Goal: Transaction & Acquisition: Book appointment/travel/reservation

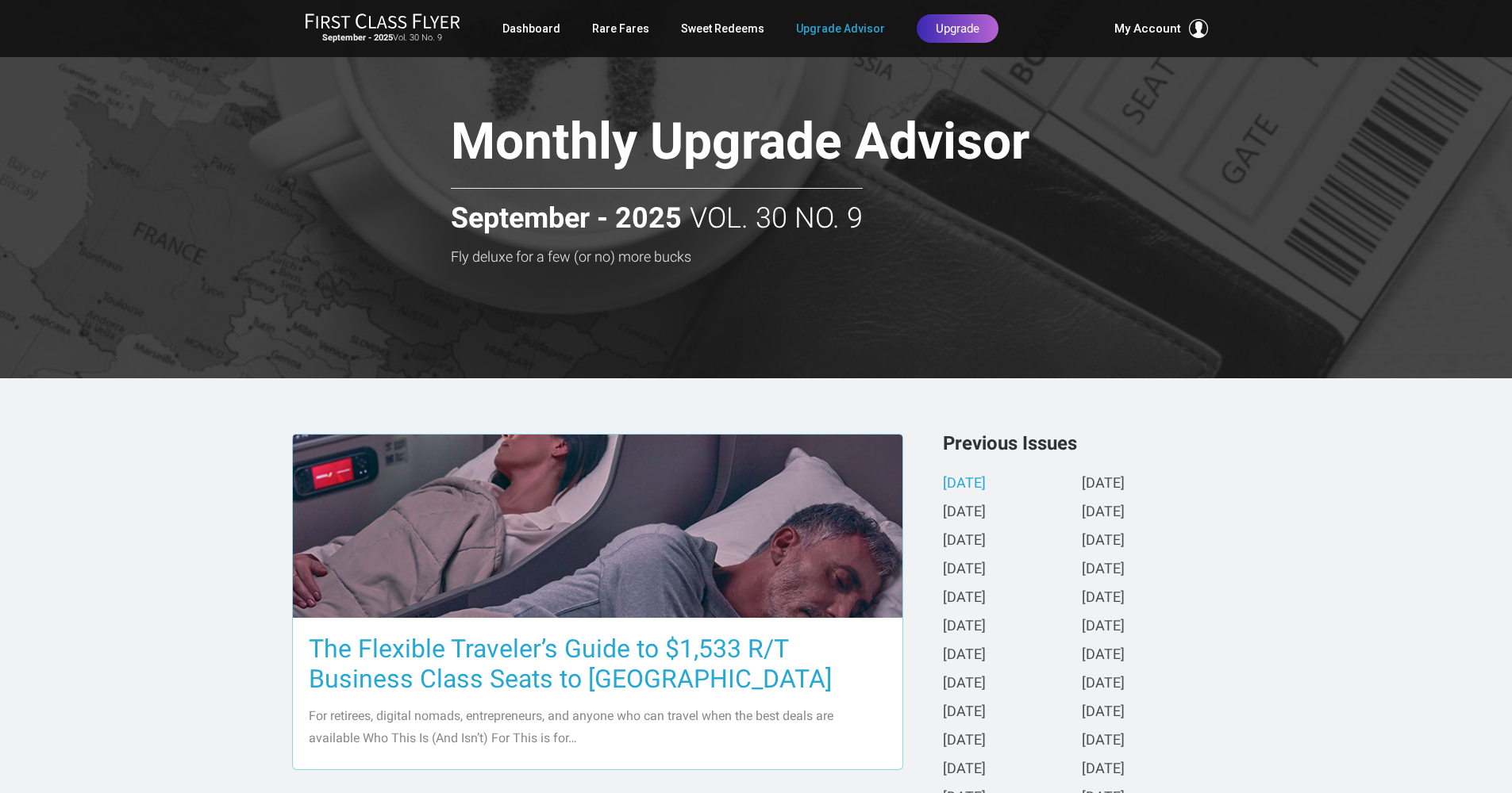
click at [572, 646] on h3 "The Flexible Traveler’s Guide to $1,533 R/T Business Class Seats to [GEOGRAPHIC…" at bounding box center [597, 663] width 578 height 60
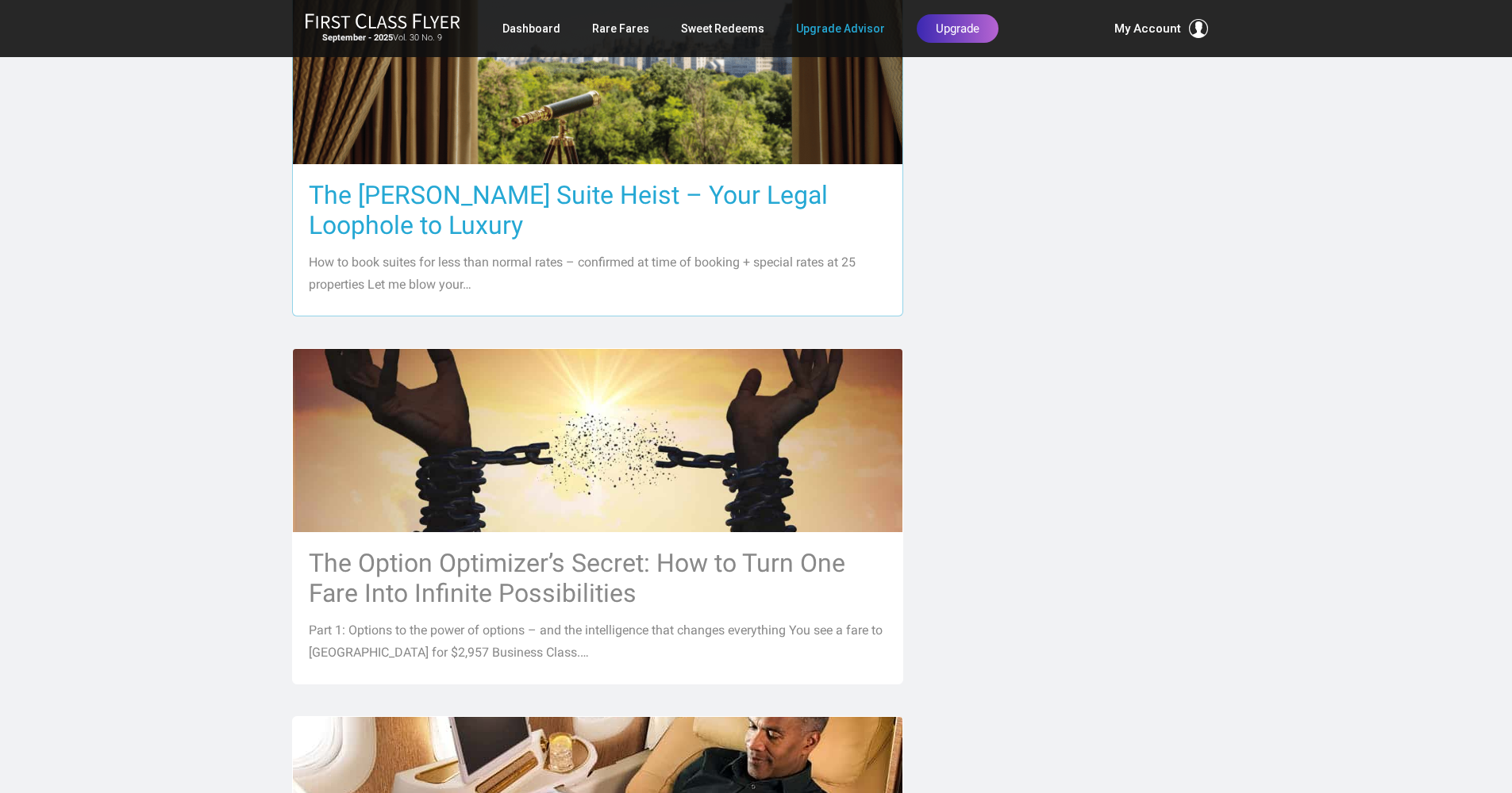
scroll to position [708, 0]
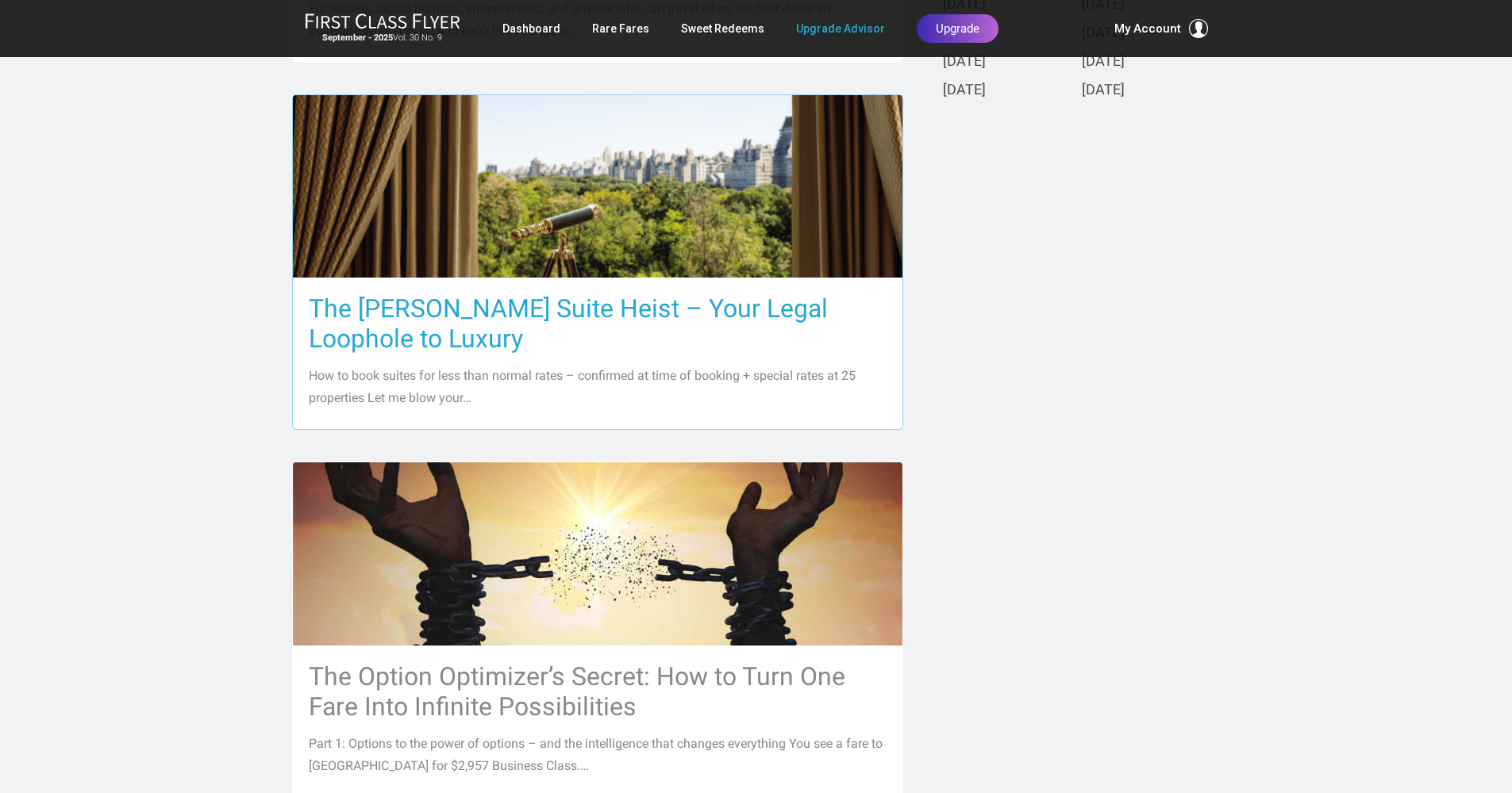
click at [526, 306] on h3 "The [PERSON_NAME] Suite Heist – Your Legal Loophole to Luxury" at bounding box center [597, 323] width 578 height 60
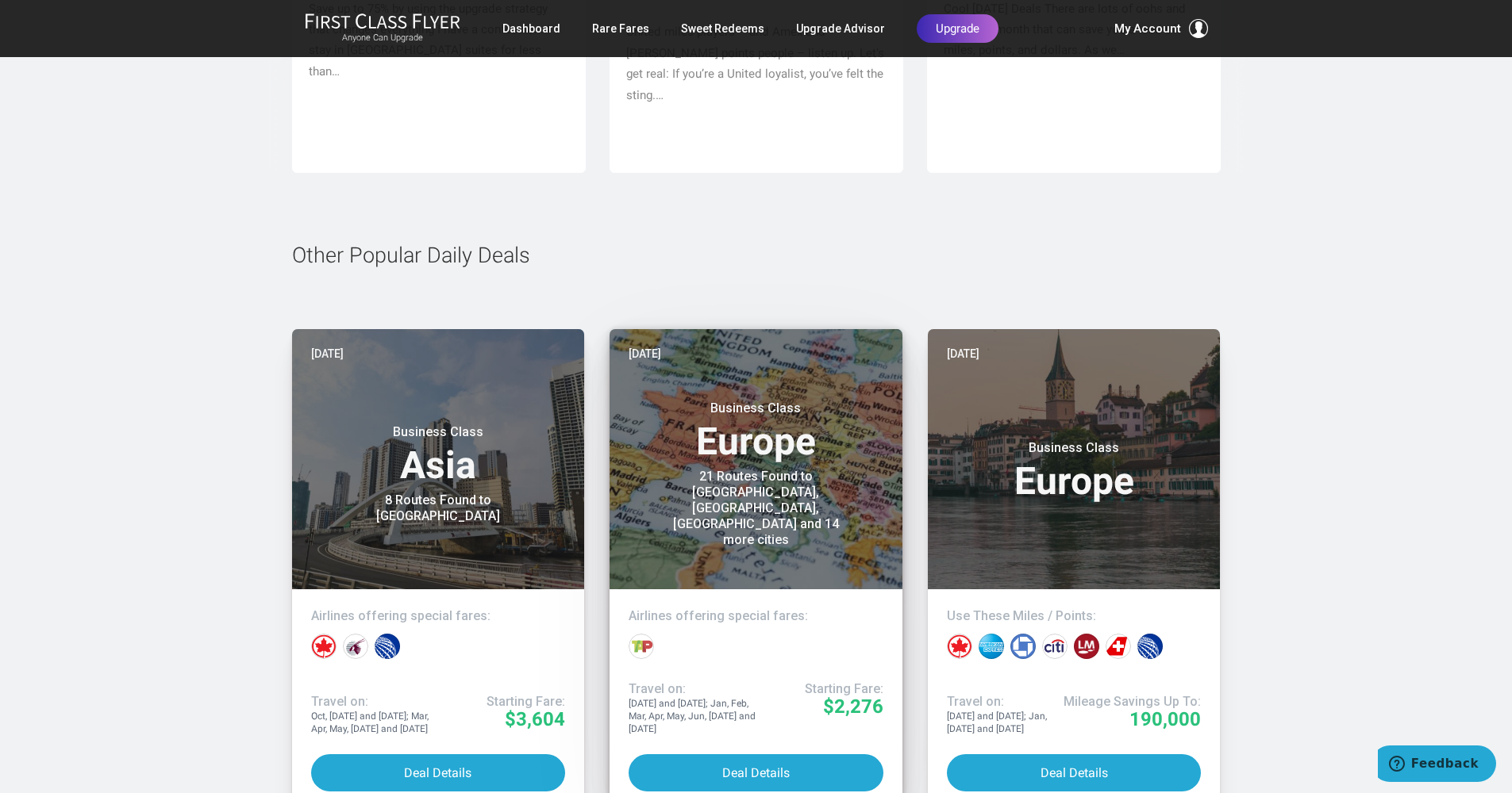
scroll to position [7600, 0]
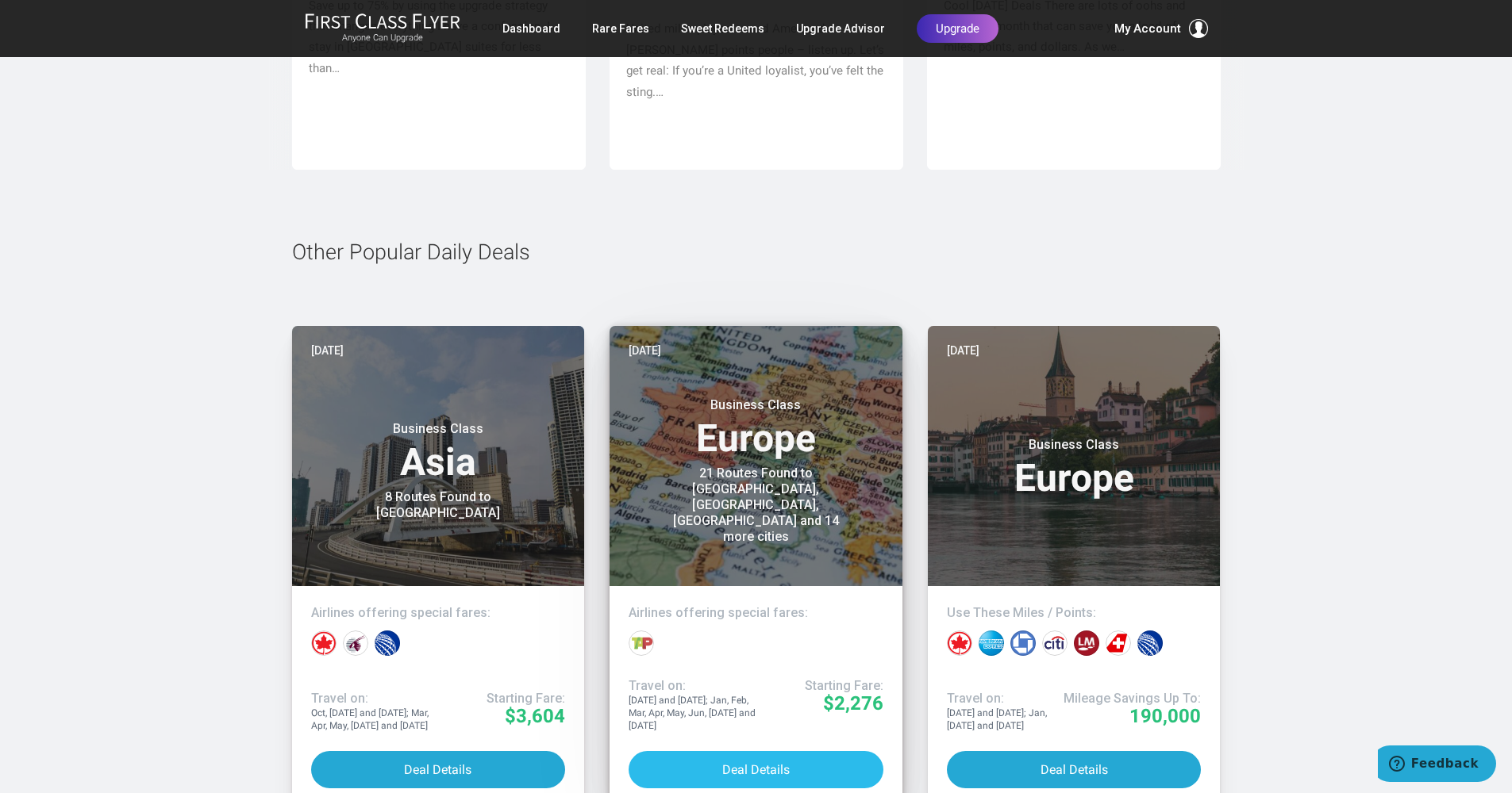
click at [768, 751] on button "Deal Details" at bounding box center [756, 769] width 255 height 38
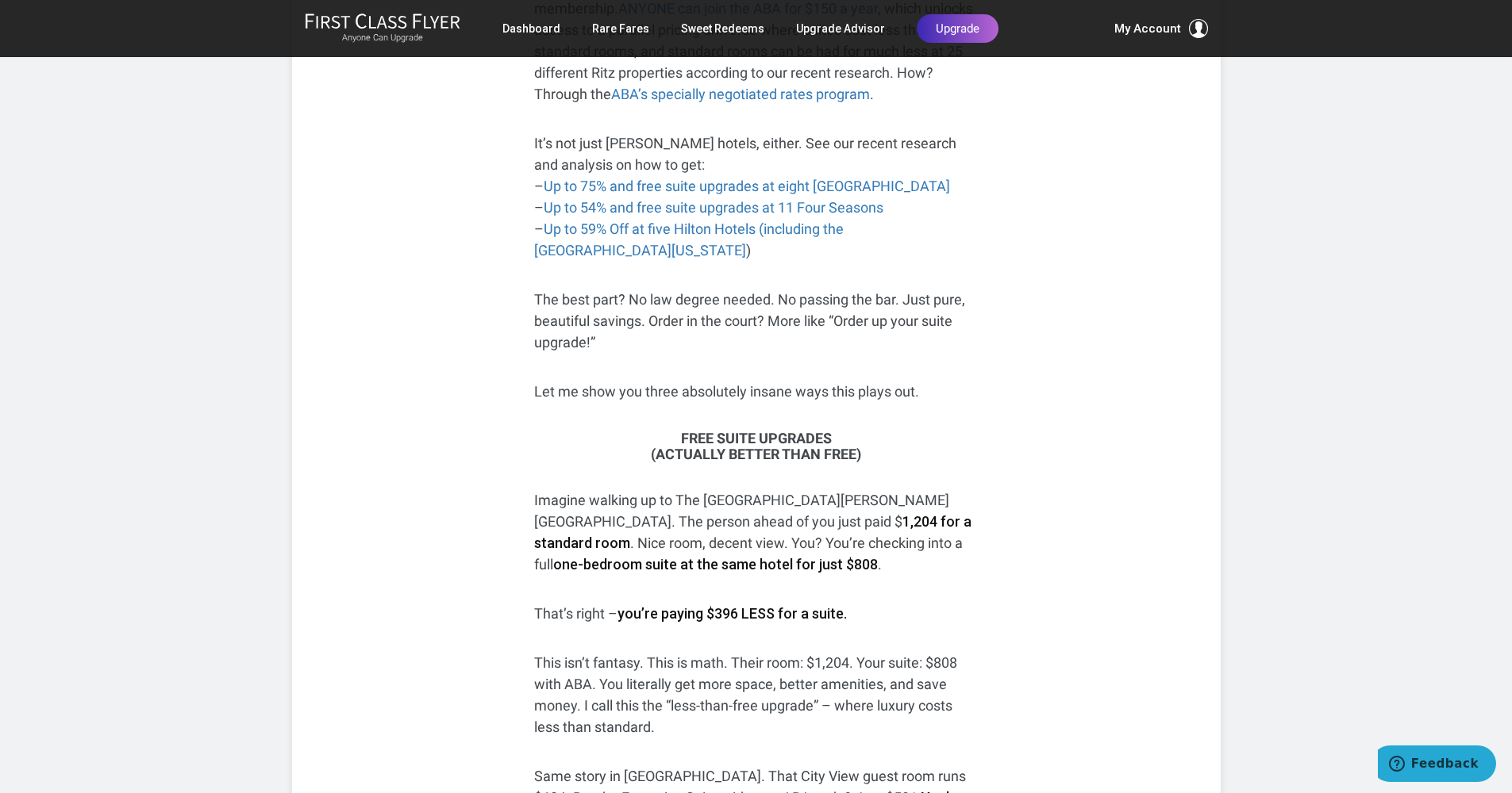
scroll to position [0, 0]
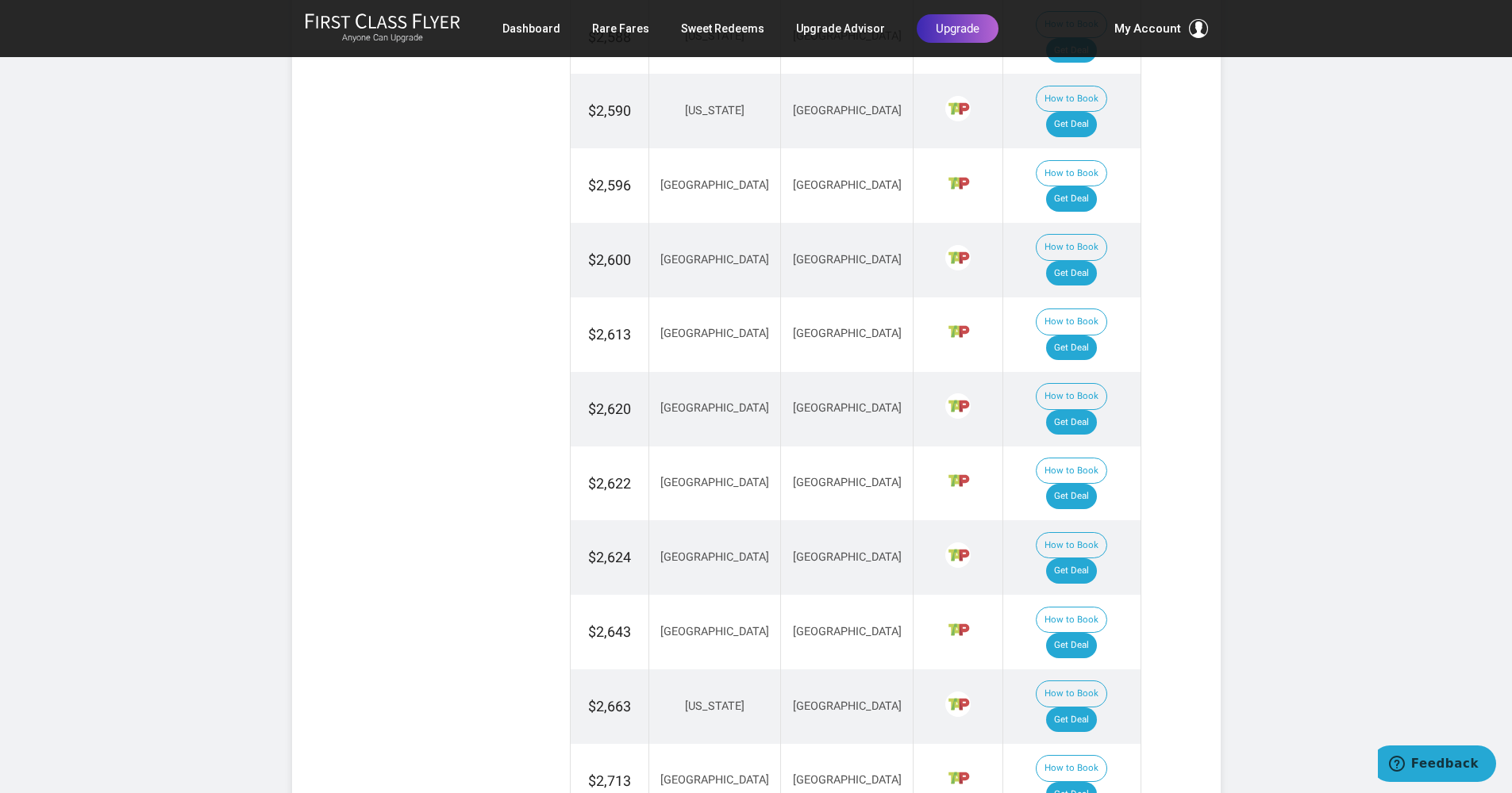
scroll to position [1617, 0]
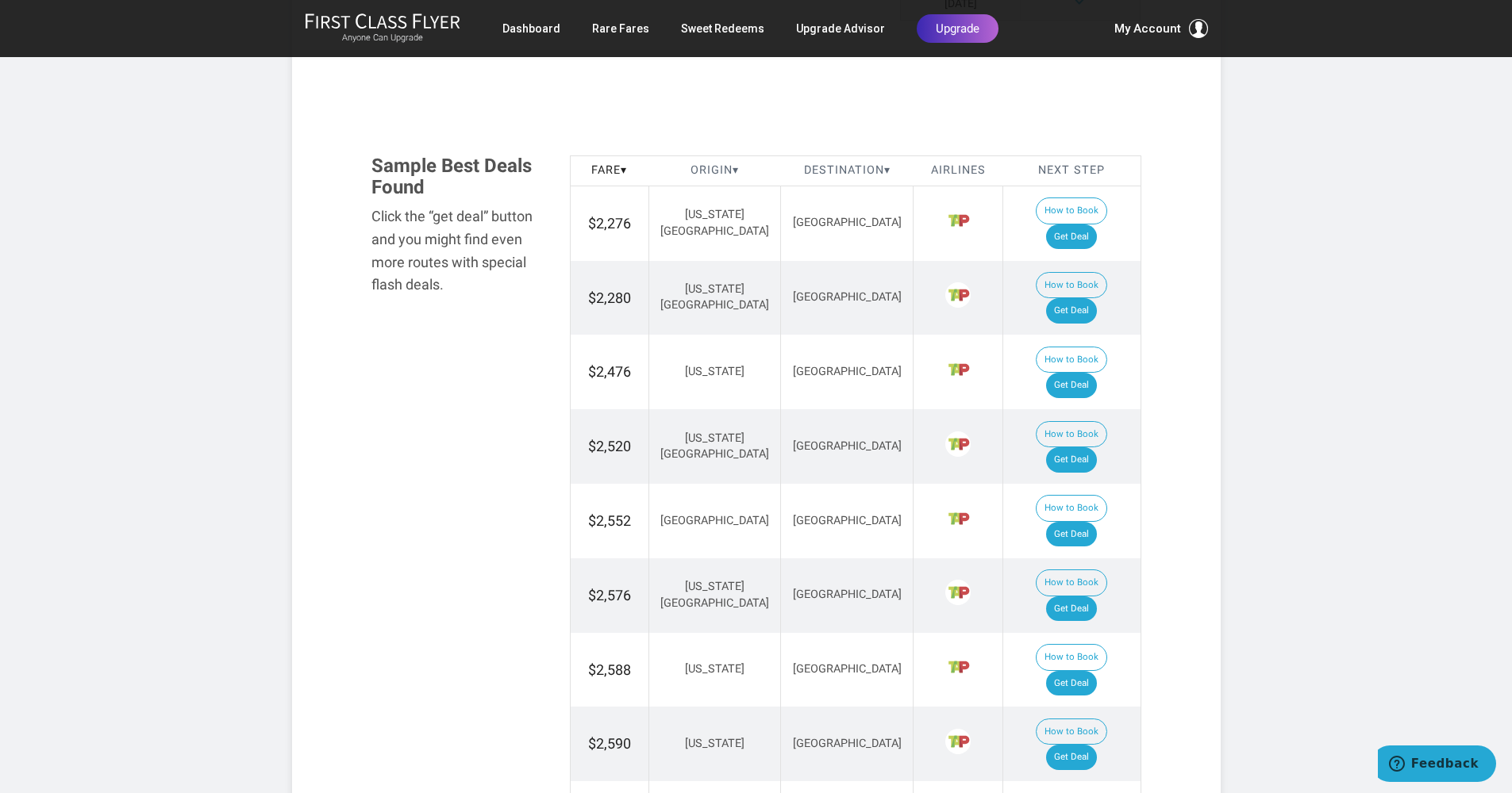
scroll to position [0, 0]
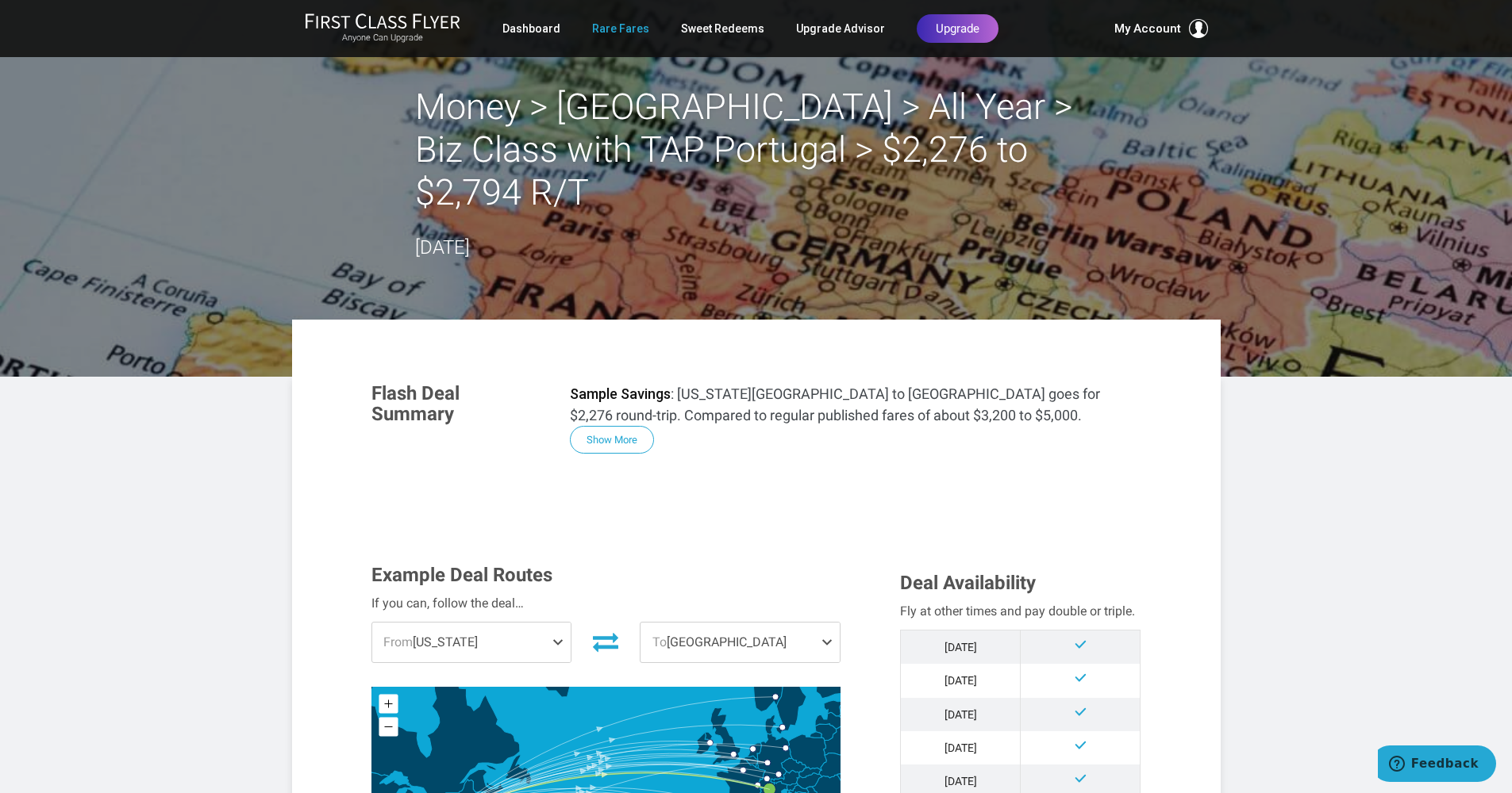
click at [628, 29] on link "Rare Fares" at bounding box center [620, 28] width 57 height 29
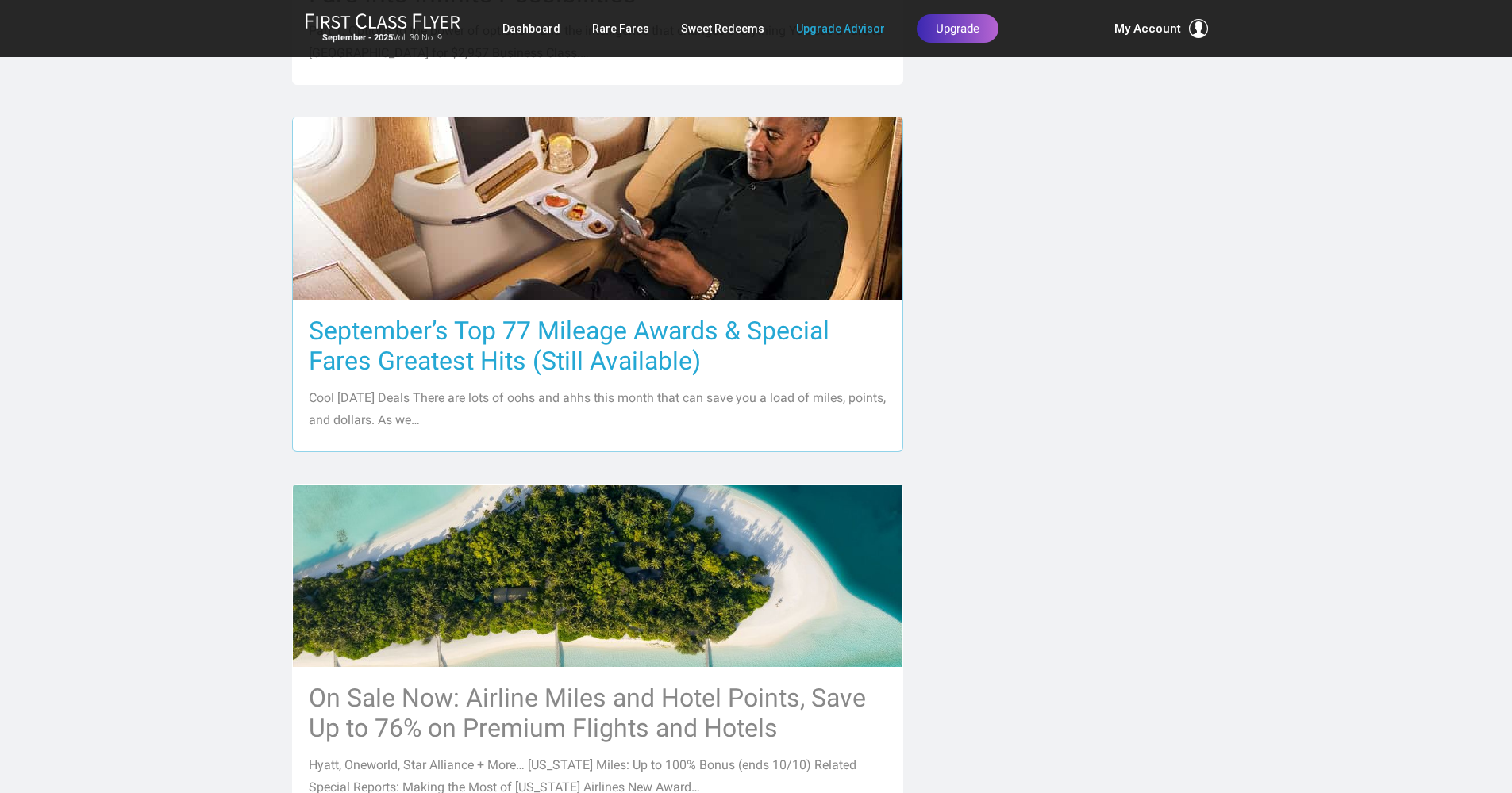
scroll to position [1256, 0]
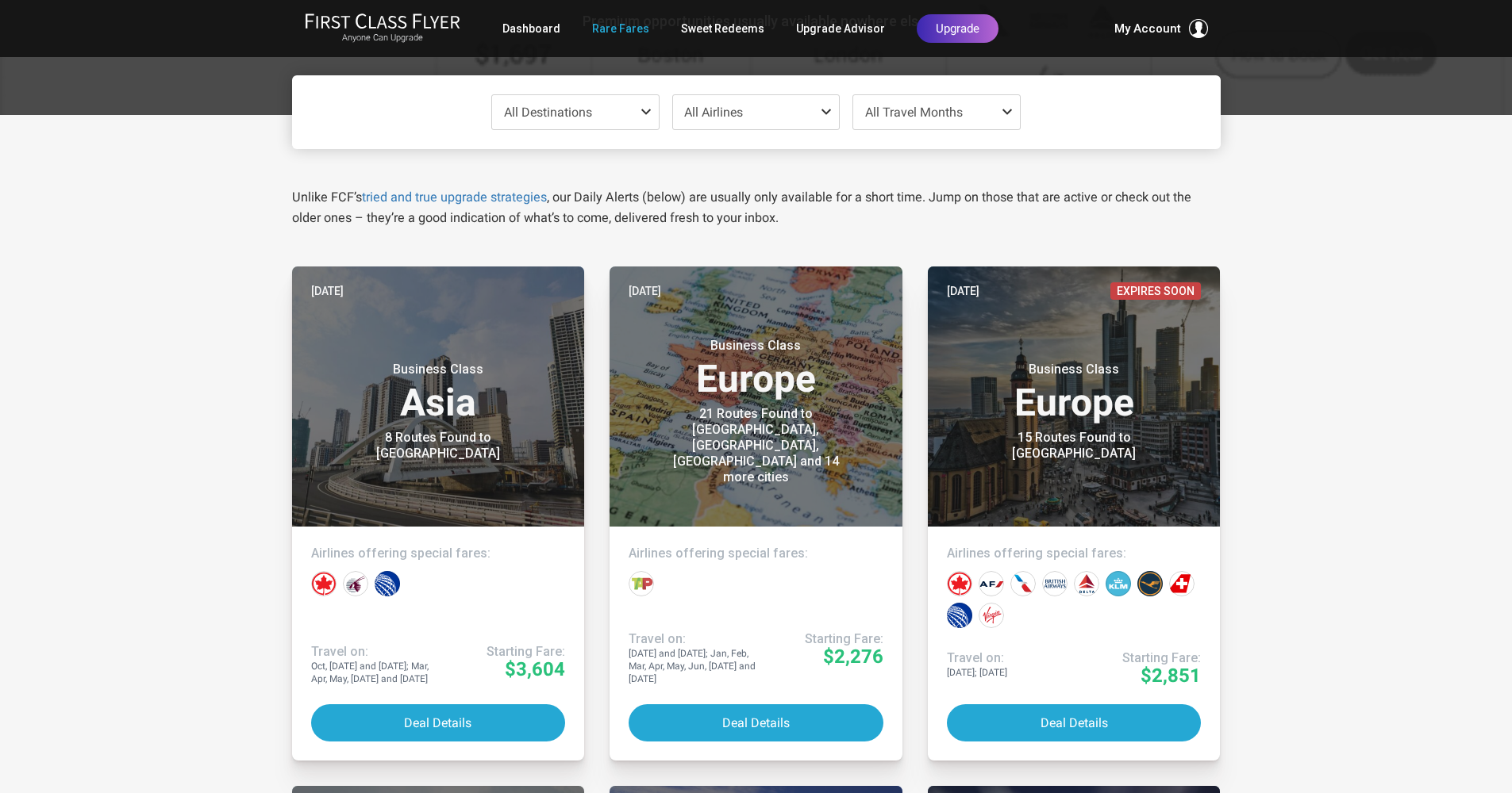
scroll to position [151, 0]
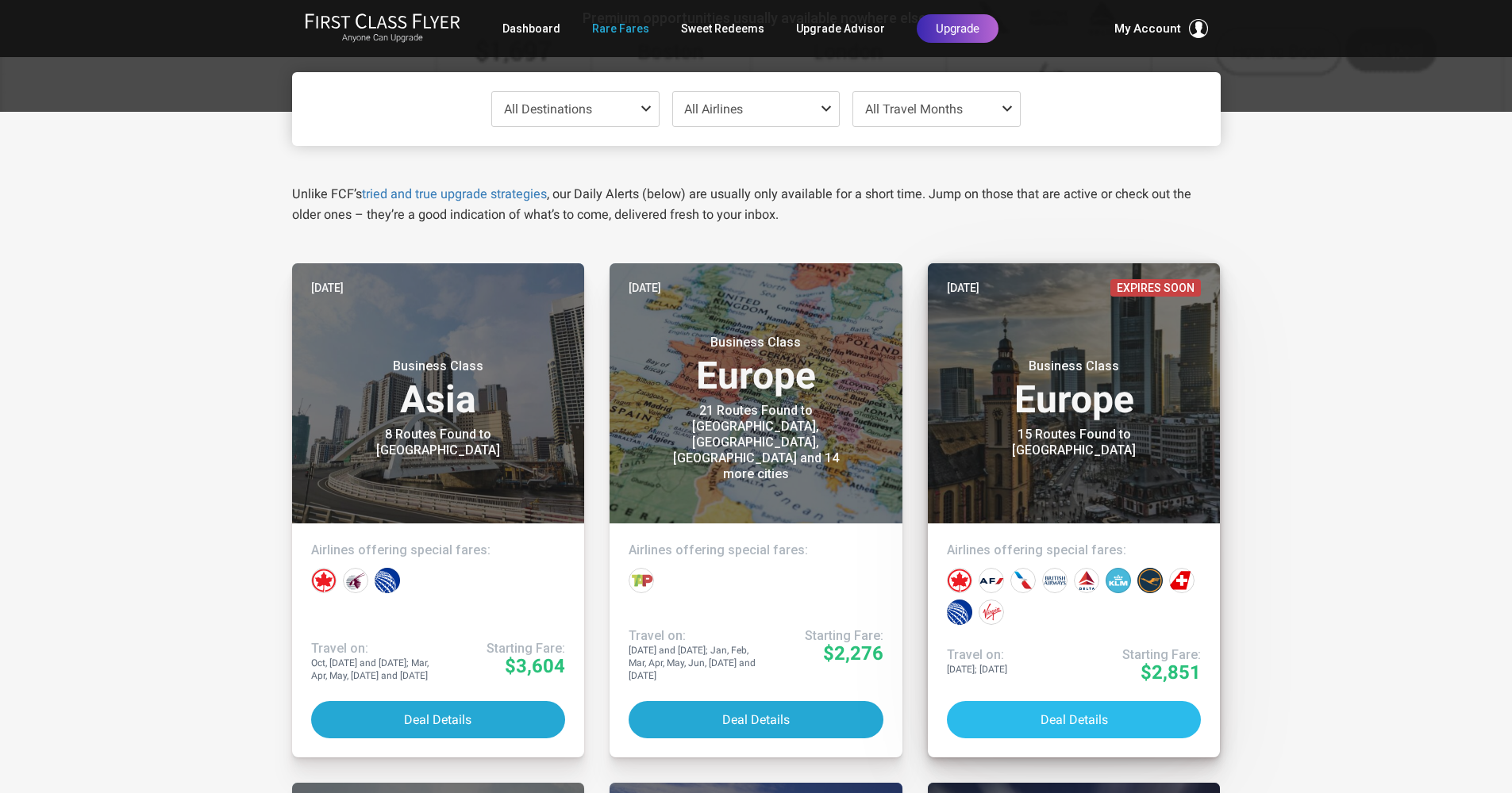
click at [1083, 712] on button "Deal Details" at bounding box center [1074, 719] width 255 height 38
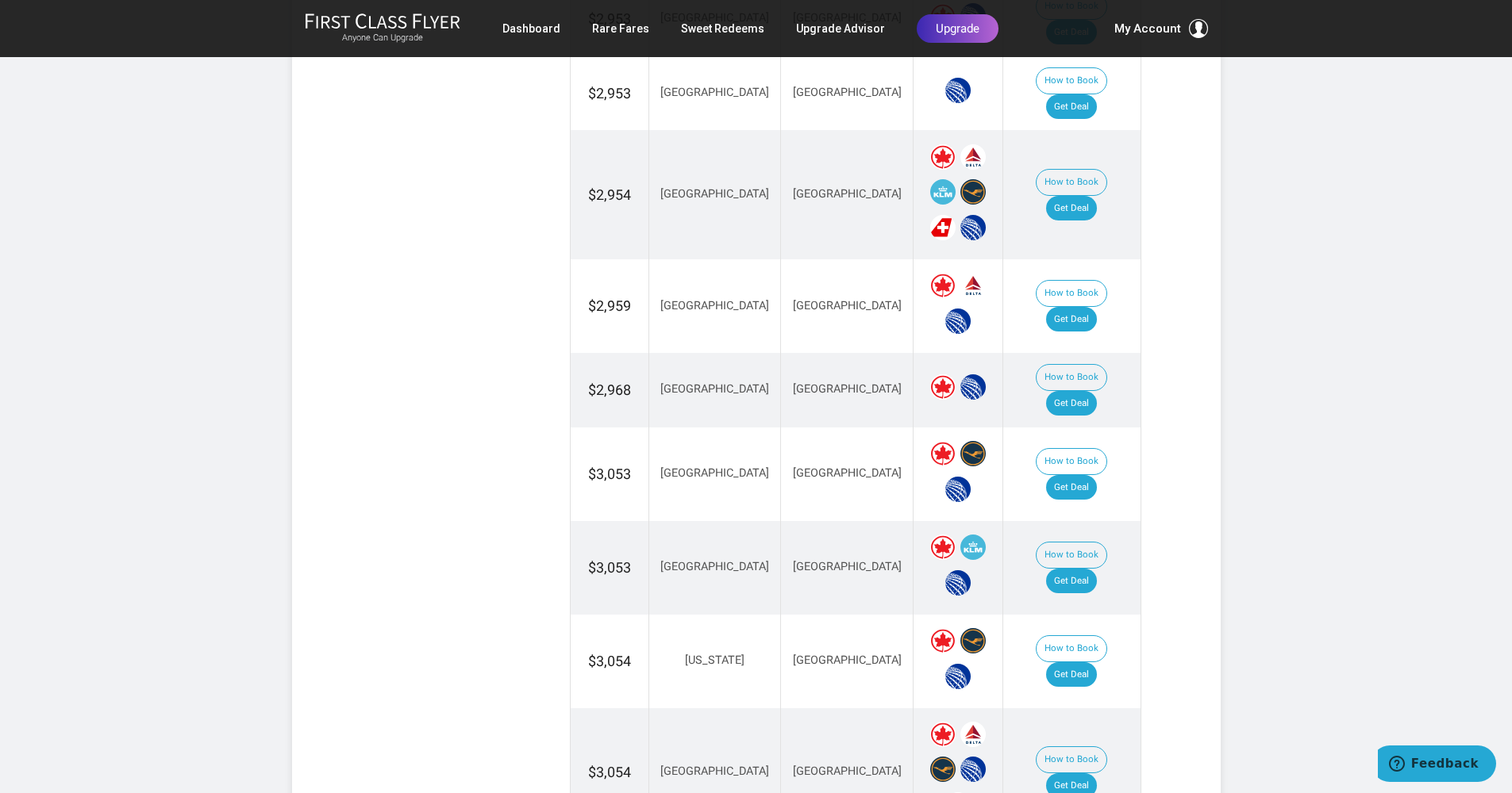
scroll to position [1188, 0]
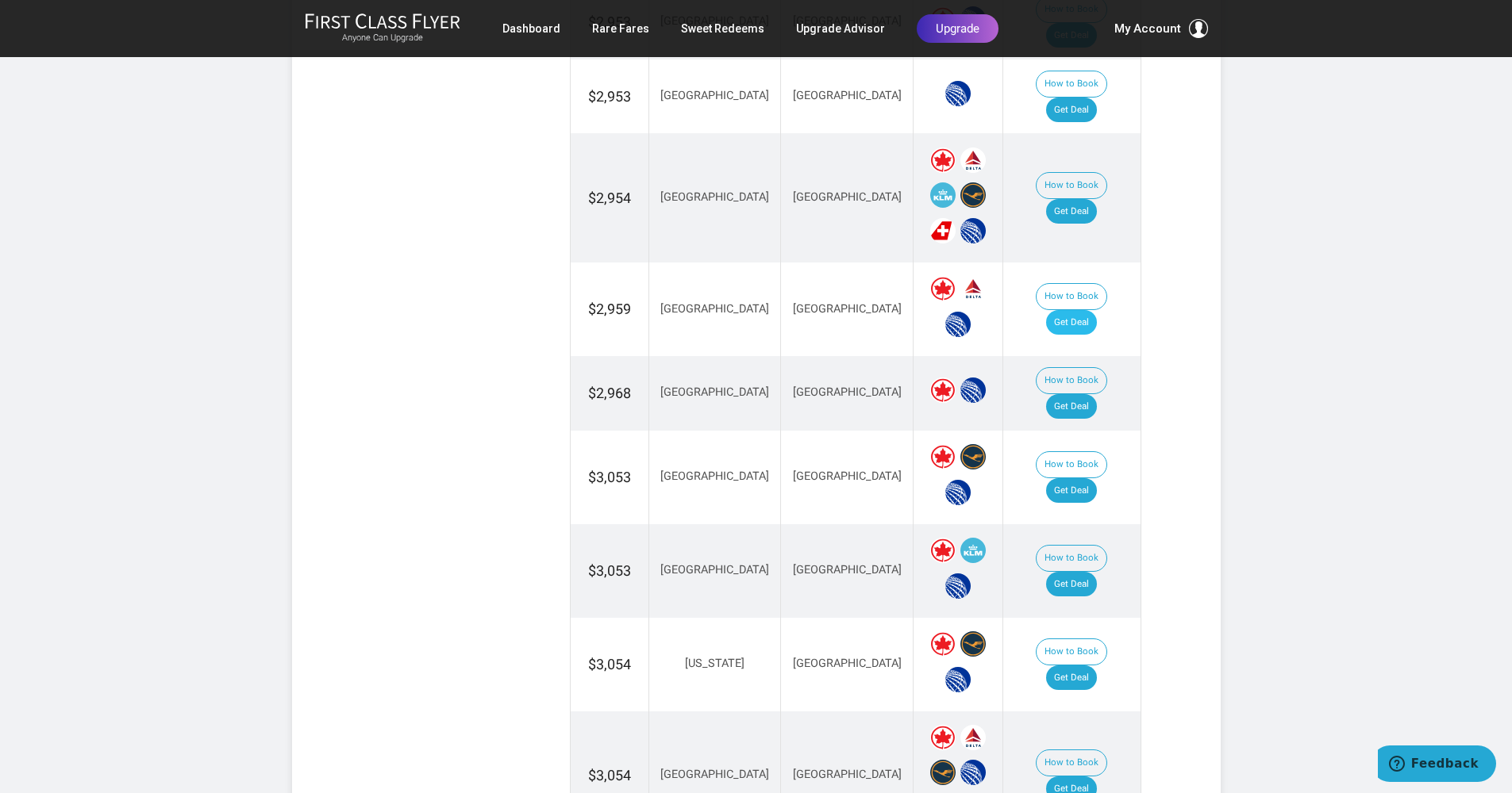
click at [1082, 310] on link "Get Deal" at bounding box center [1071, 322] width 51 height 25
